Goal: Information Seeking & Learning: Learn about a topic

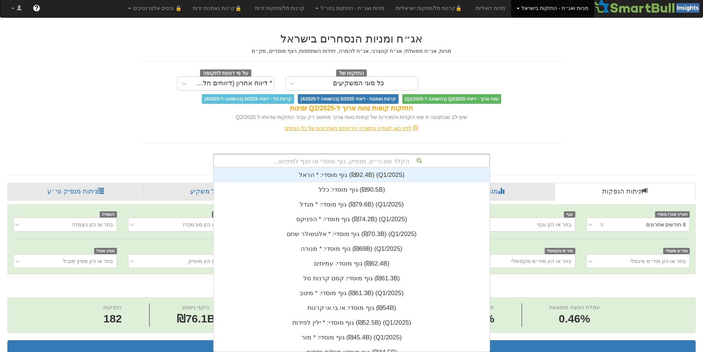
scroll to position [0, 1346]
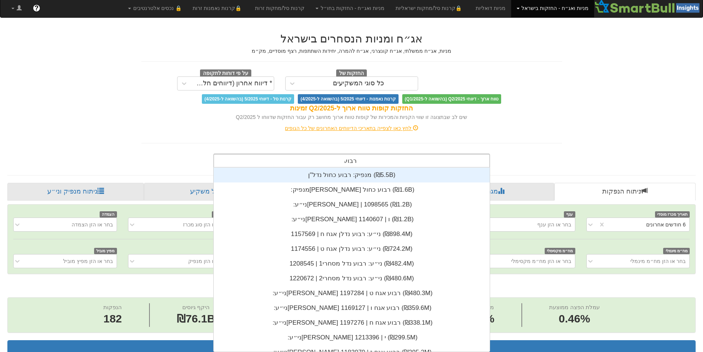
type input "רבוע נ"
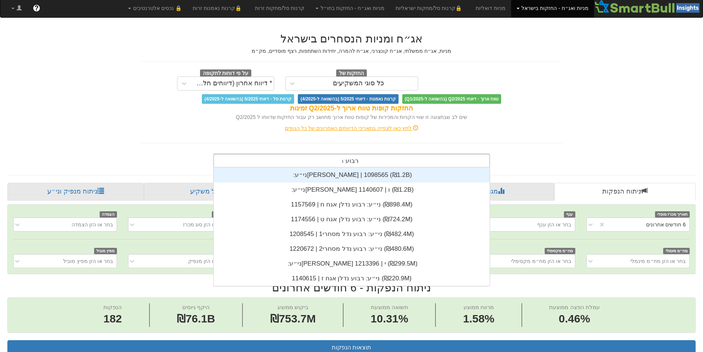
scroll to position [118, 0]
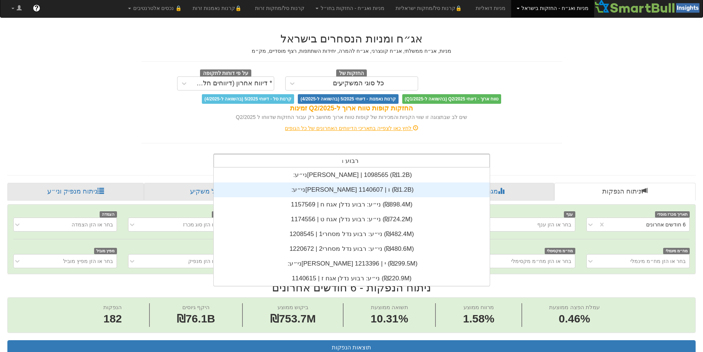
click at [357, 191] on div "ני״ע: ‏רבוע נדלן אגח ו | 1140607 ‎(₪1.2B)‎" at bounding box center [352, 189] width 276 height 15
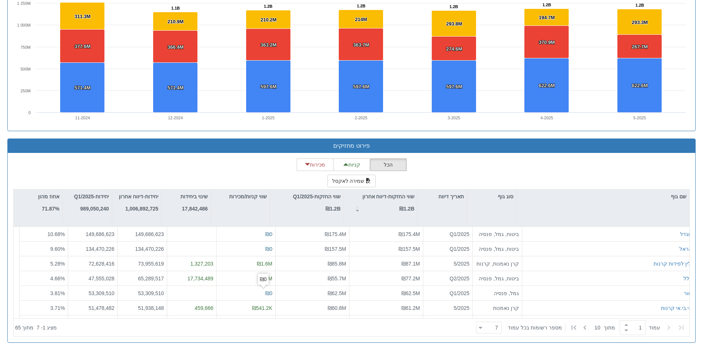
scroll to position [184, 0]
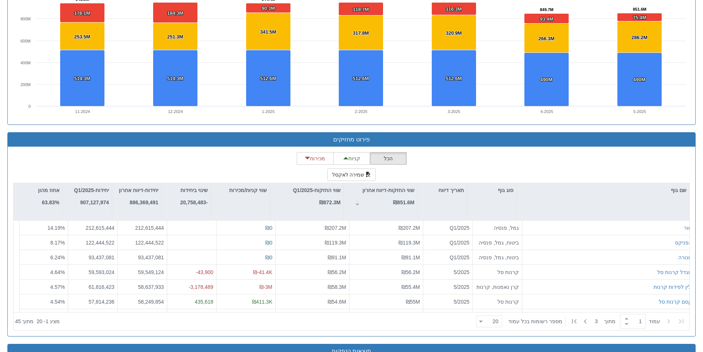
scroll to position [0, 1346]
